Goal: Understand process/instructions: Learn how to perform a task or action

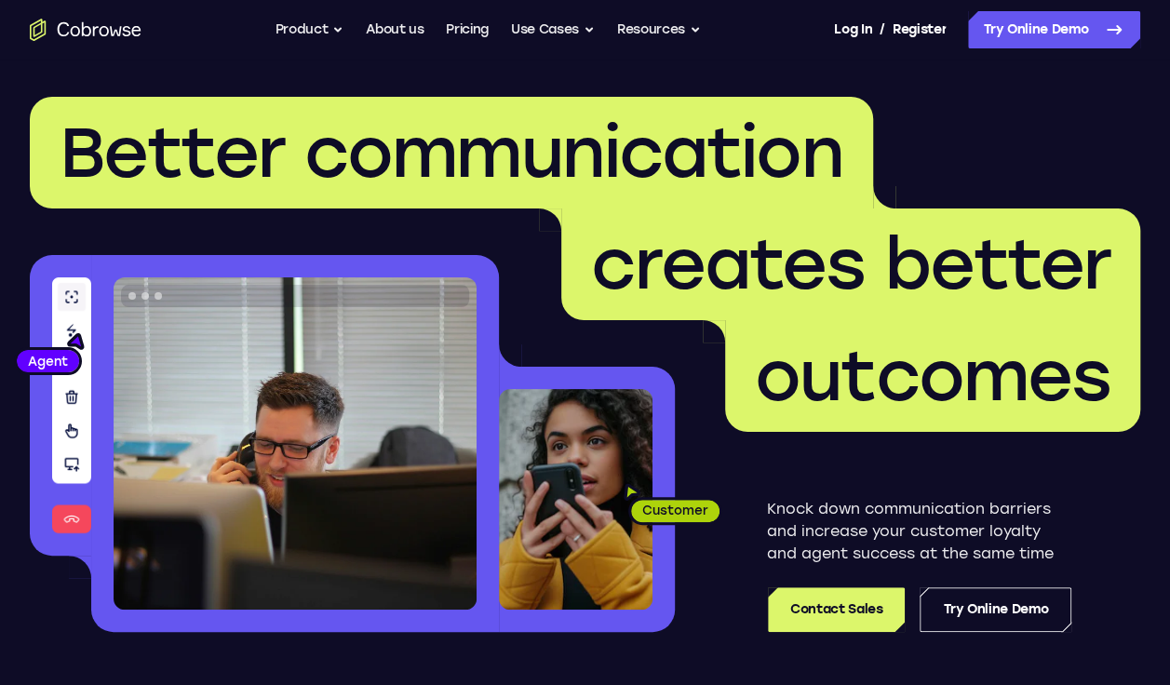
click at [989, 629] on link "Try Online Demo" at bounding box center [996, 610] width 152 height 45
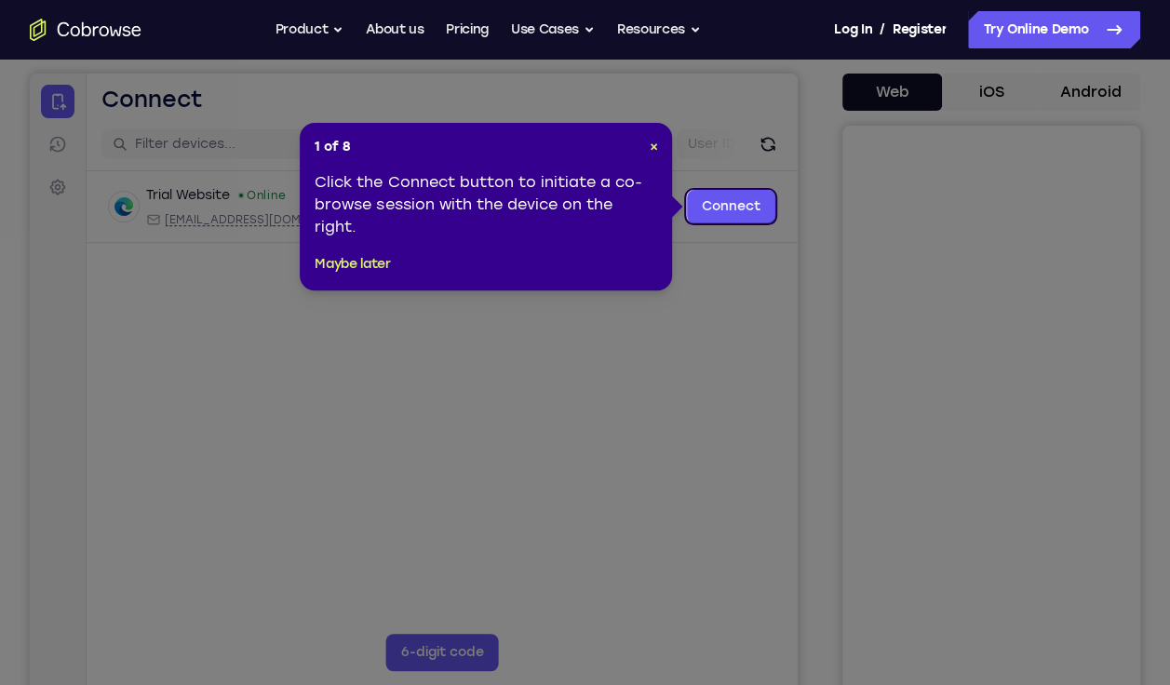
click at [654, 436] on icon at bounding box center [592, 342] width 1184 height 685
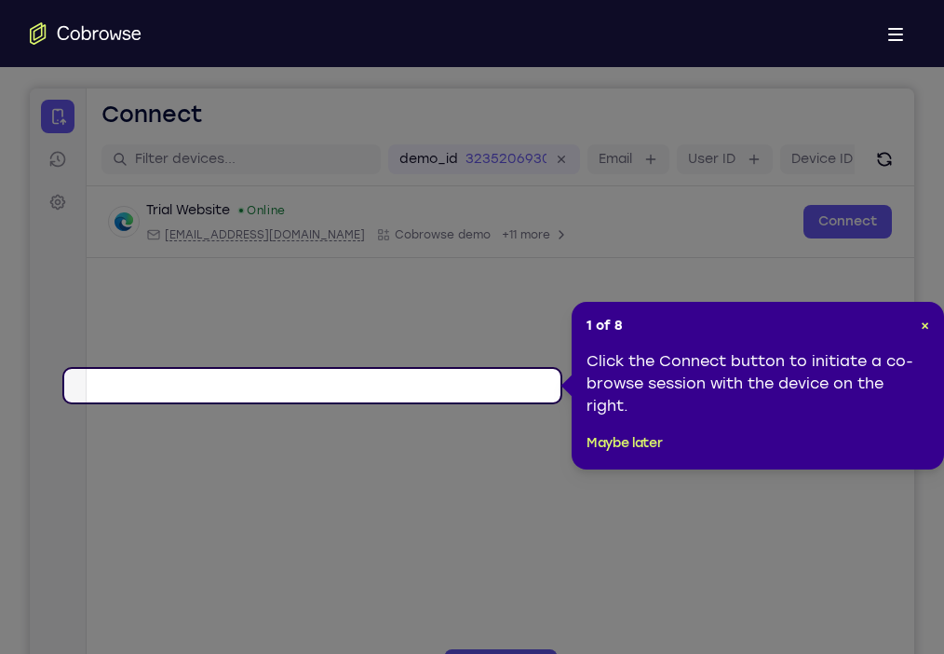
click at [31, 116] on icon at bounding box center [479, 327] width 958 height 654
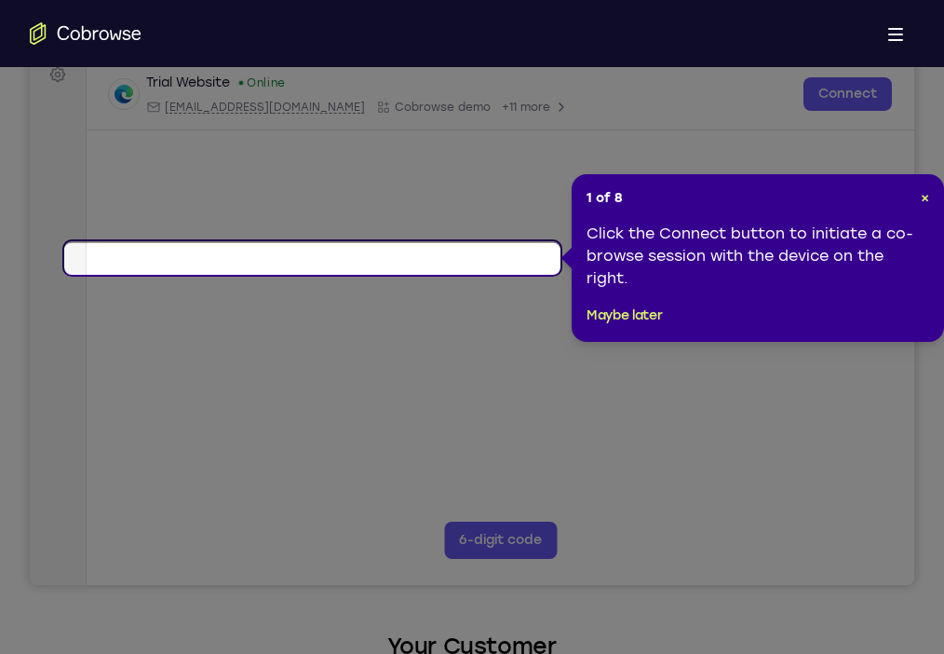
scroll to position [294, 0]
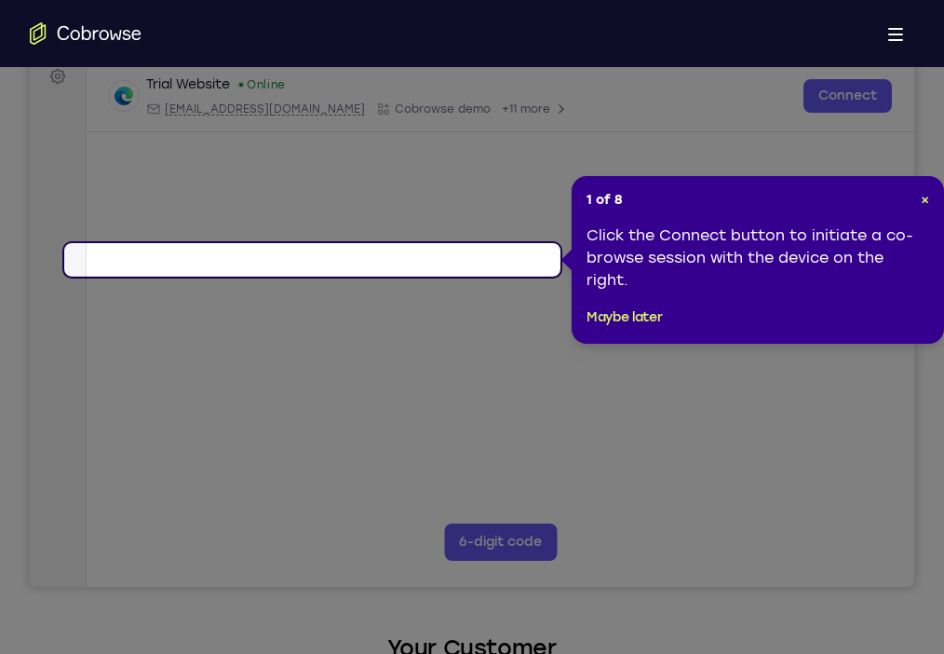
click at [922, 207] on span "×" at bounding box center [925, 200] width 8 height 16
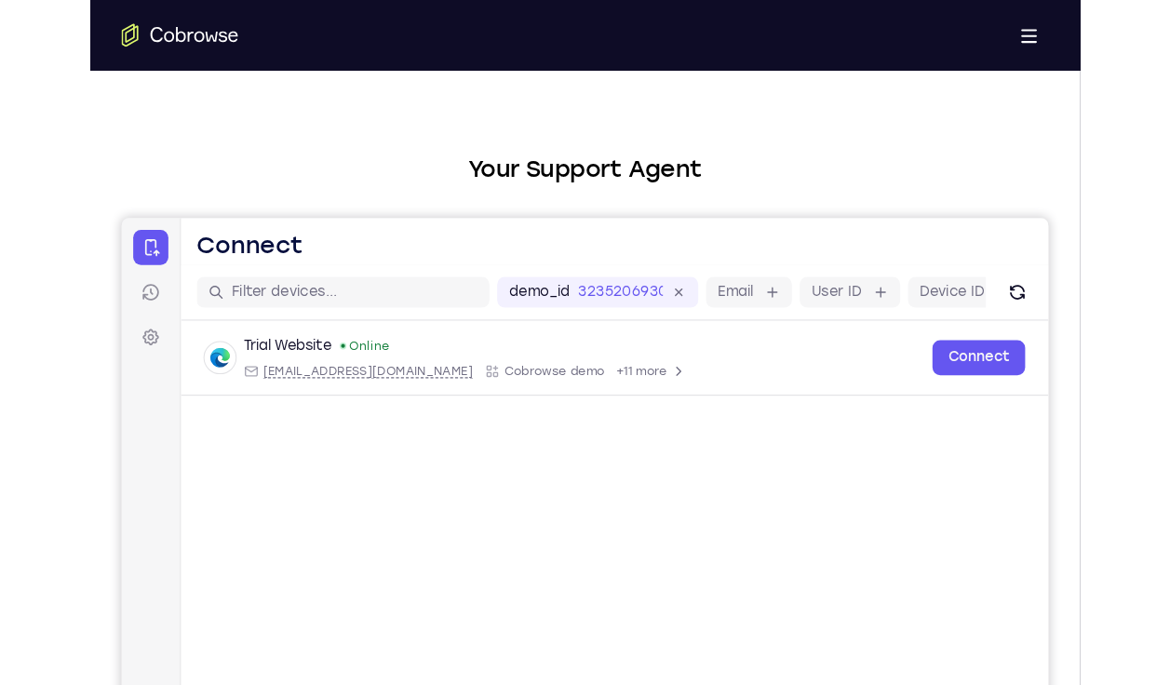
scroll to position [47, 0]
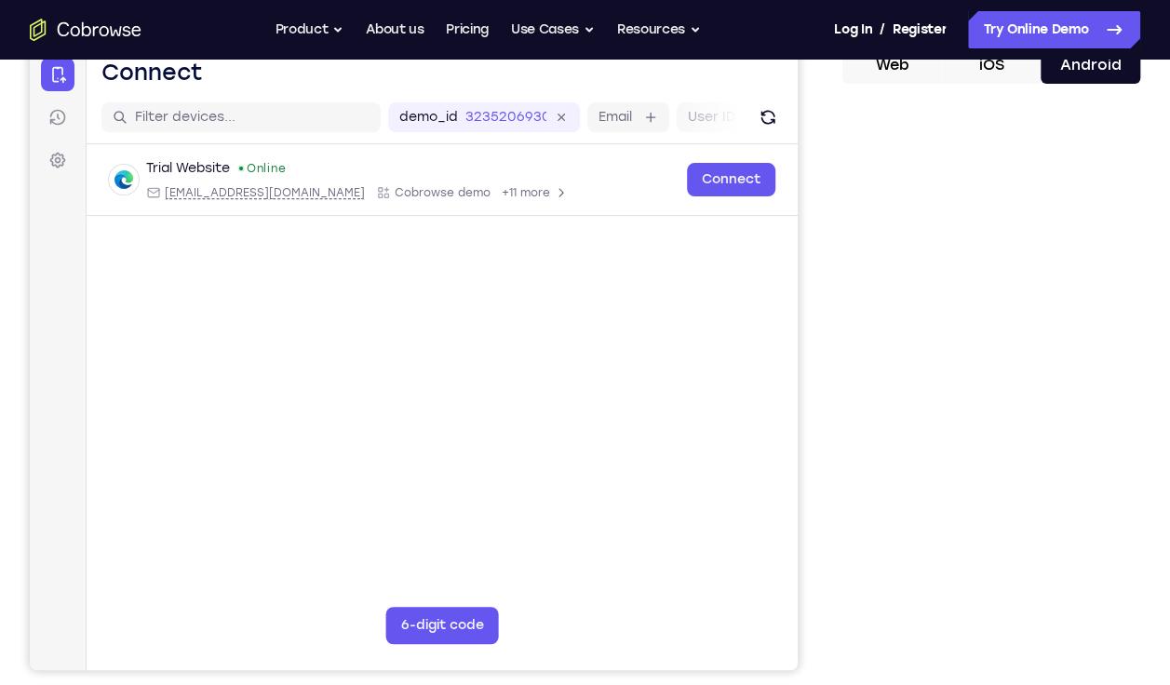
scroll to position [196, 0]
